Goal: Information Seeking & Learning: Understand process/instructions

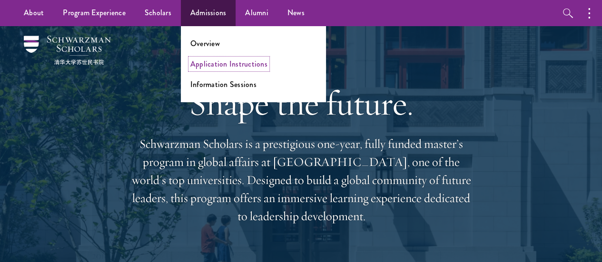
click at [220, 66] on link "Application Instructions" at bounding box center [229, 64] width 77 height 11
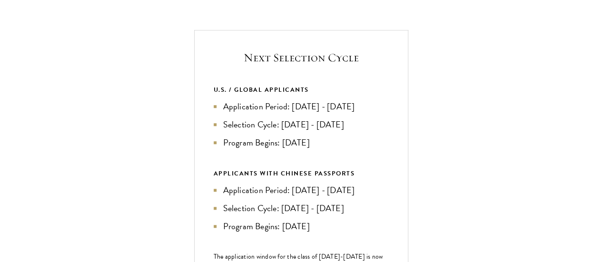
scroll to position [333, 0]
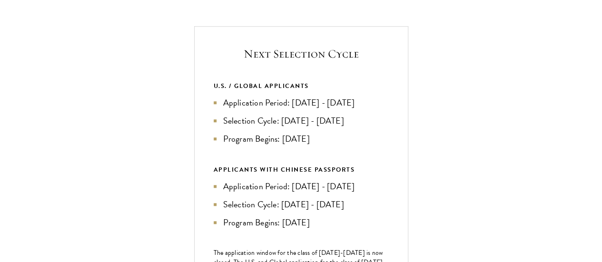
drag, startPoint x: 497, startPoint y: 190, endPoint x: 386, endPoint y: 142, distance: 121.4
click at [386, 142] on ul "Application Period: Apr 2026 - Sep 2026 Selection Cycle: Oct - Nov 2026 Program…" at bounding box center [301, 121] width 175 height 50
click at [389, 146] on ul "Application Period: Apr 2026 - Sep 2026 Selection Cycle: Oct - Nov 2026 Program…" at bounding box center [301, 121] width 175 height 50
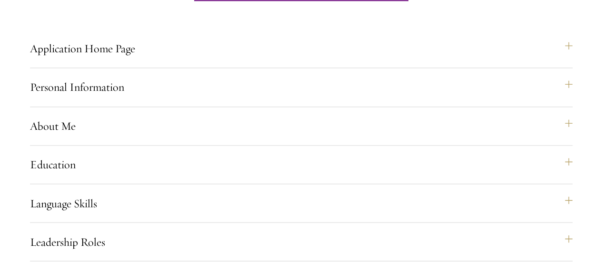
scroll to position [696, 0]
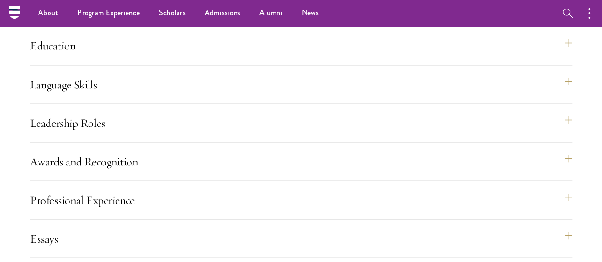
scroll to position [737, 0]
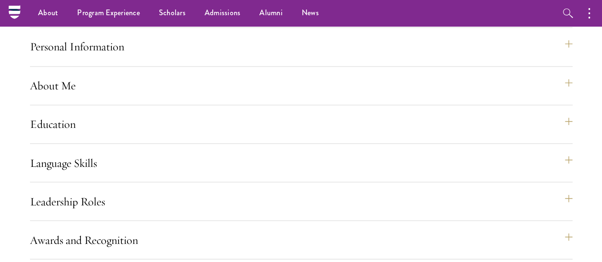
drag, startPoint x: 172, startPoint y: 178, endPoint x: 247, endPoint y: 211, distance: 81.9
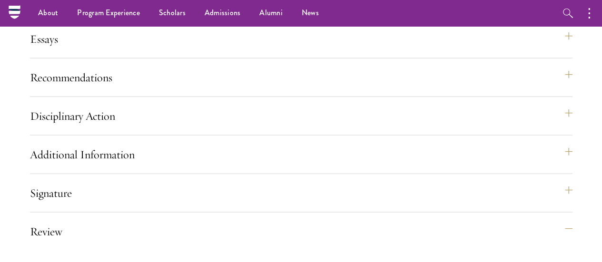
scroll to position [996, 0]
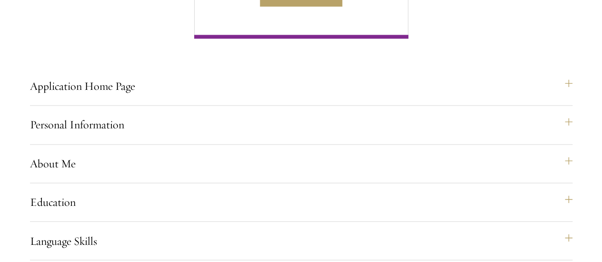
scroll to position [659, 0]
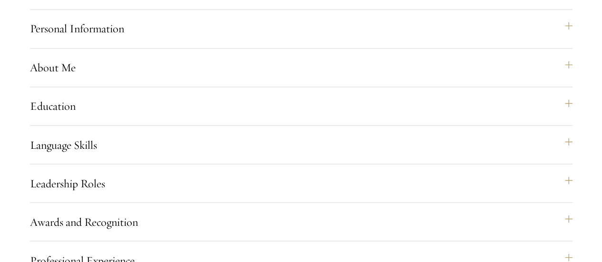
scroll to position [755, 0]
drag, startPoint x: 163, startPoint y: 162, endPoint x: 243, endPoint y: 232, distance: 105.6
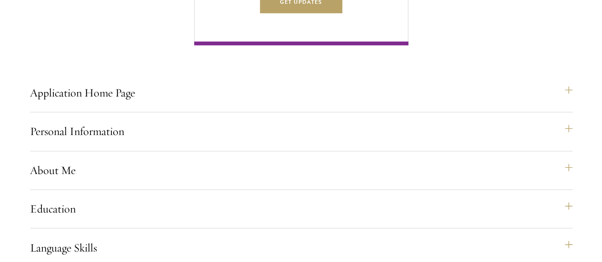
scroll to position [654, 0]
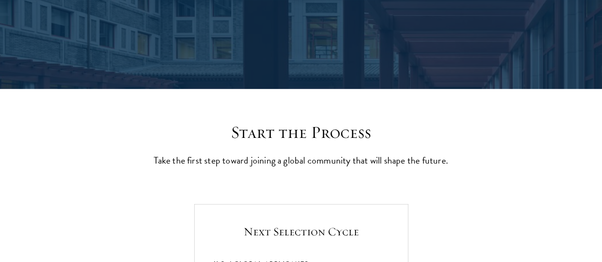
scroll to position [0, 0]
